Goal: Navigation & Orientation: Find specific page/section

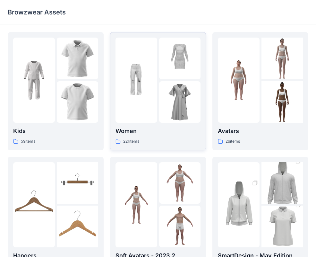
click at [154, 131] on p "Women" at bounding box center [157, 130] width 85 height 9
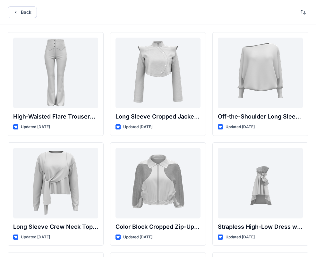
click at [18, 6] on div "Back" at bounding box center [158, 12] width 316 height 24
click at [16, 9] on button "Back" at bounding box center [22, 12] width 29 height 12
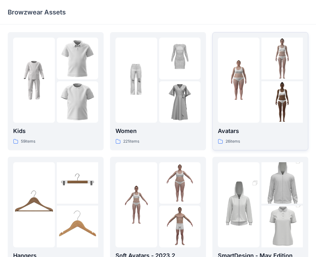
click at [269, 91] on img at bounding box center [282, 102] width 42 height 42
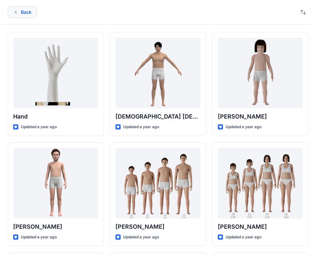
click at [26, 9] on button "Back" at bounding box center [22, 12] width 29 height 12
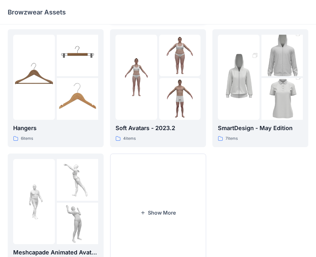
scroll to position [160, 0]
